Goal: Task Accomplishment & Management: Use online tool/utility

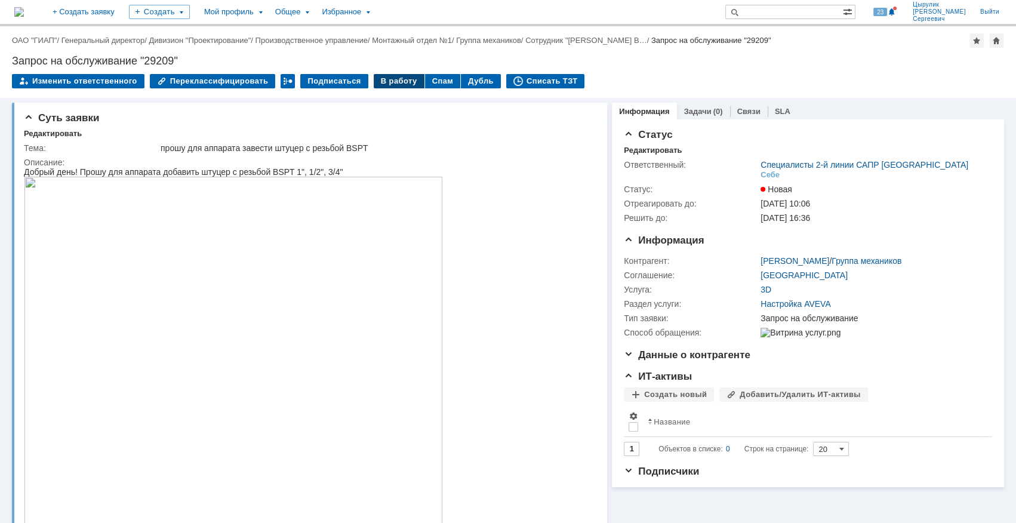
click at [386, 83] on div "В работу" at bounding box center [399, 81] width 51 height 14
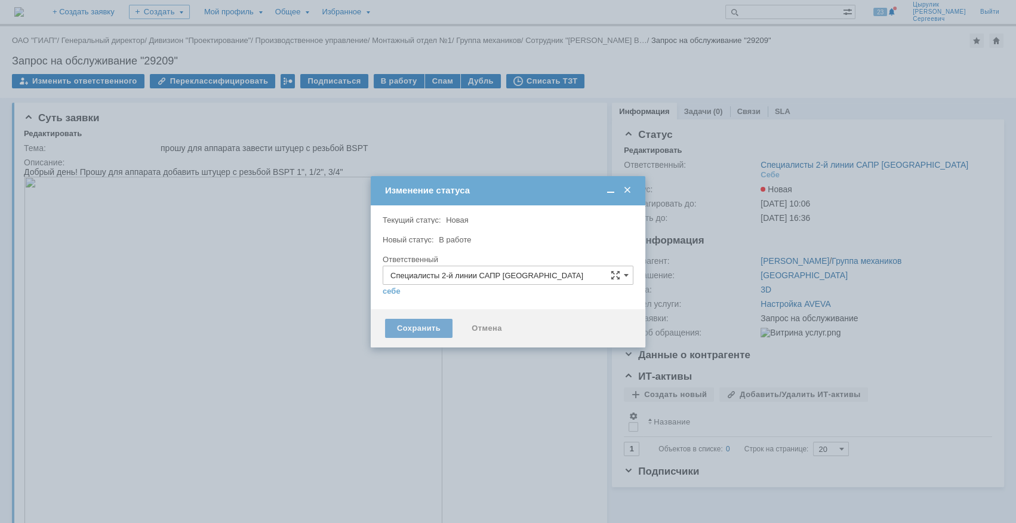
type input "[PERSON_NAME]"
click at [416, 335] on div "Сохранить" at bounding box center [418, 328] width 67 height 19
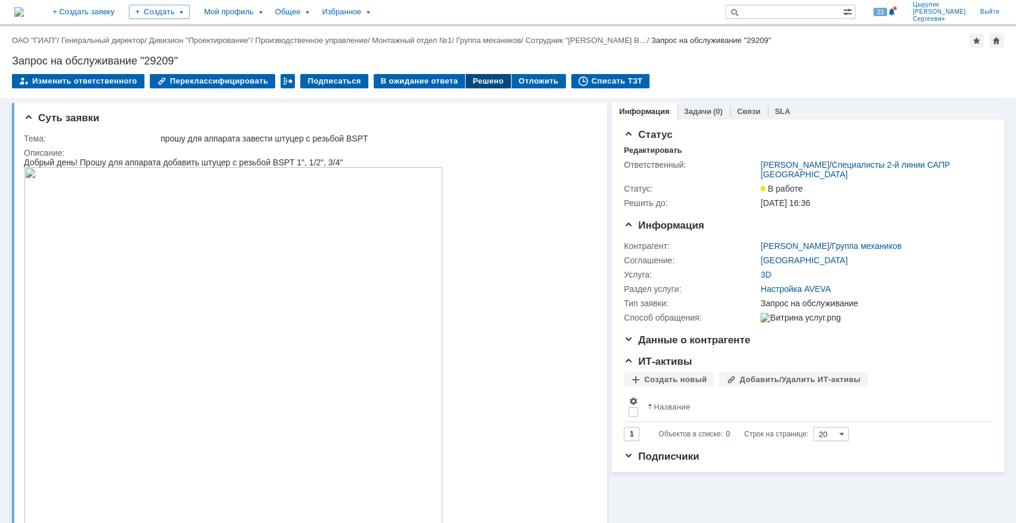
click at [473, 85] on div "Решено" at bounding box center [488, 81] width 45 height 14
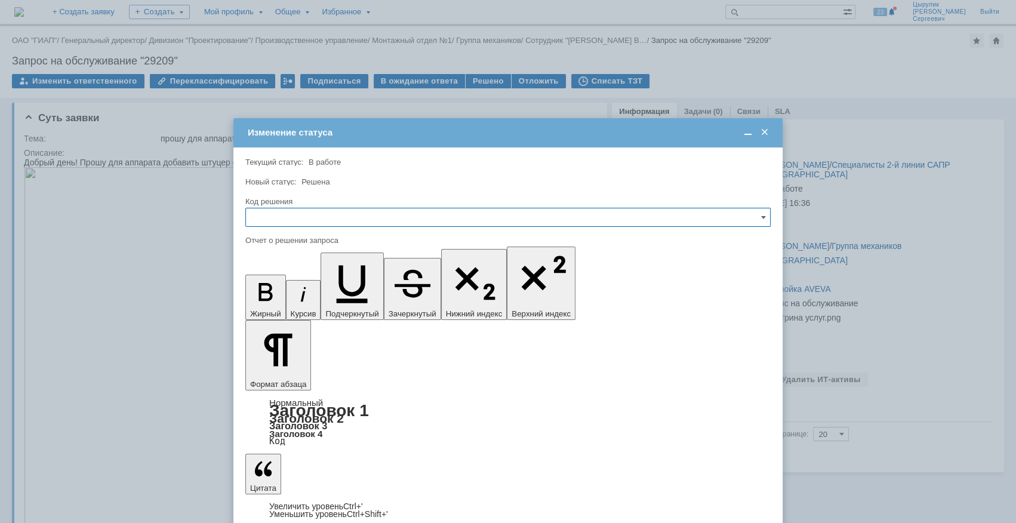
click at [461, 212] on input "text" at bounding box center [507, 217] width 525 height 19
click at [292, 278] on span "Отклонено" at bounding box center [508, 278] width 510 height 10
type input "Отклонено"
